Goal: Task Accomplishment & Management: Manage account settings

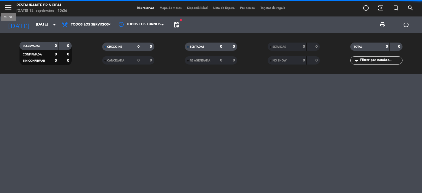
click at [10, 8] on icon "menu" at bounding box center [8, 7] width 8 height 8
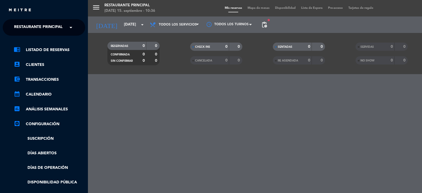
click at [213, 156] on div "menu Restaurante Principal [DATE] 15. septiembre - 10:36 Mis reservas Mapa de m…" at bounding box center [299, 96] width 422 height 193
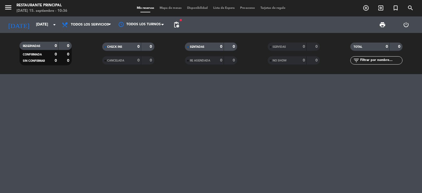
click at [12, 10] on span "menu" at bounding box center [10, 8] width 12 height 13
click at [10, 10] on icon "menu" at bounding box center [8, 7] width 8 height 8
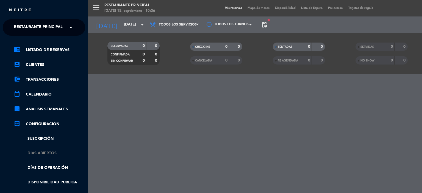
click at [53, 150] on link "Días abiertos" at bounding box center [49, 153] width 71 height 6
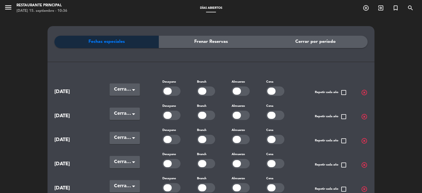
click at [176, 116] on div at bounding box center [171, 115] width 18 height 9
click at [164, 116] on div at bounding box center [171, 115] width 18 height 9
click at [6, 9] on icon "menu" at bounding box center [8, 7] width 8 height 8
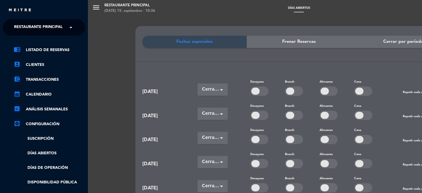
click at [16, 28] on span "Restaurante Principal" at bounding box center [38, 28] width 49 height 12
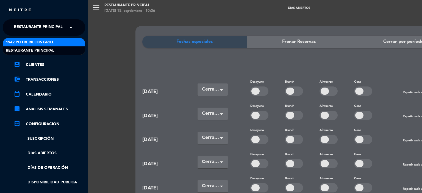
click at [21, 41] on span "1942 Potrerillos Grill" at bounding box center [30, 42] width 48 height 6
